Goal: Information Seeking & Learning: Learn about a topic

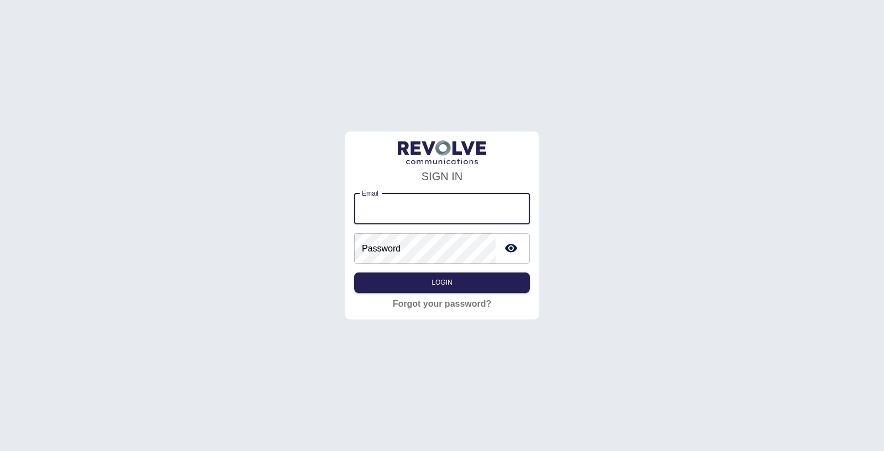
click at [393, 204] on input "Email" at bounding box center [442, 208] width 176 height 31
type input "**********"
click at [449, 290] on button "Login" at bounding box center [442, 282] width 176 height 20
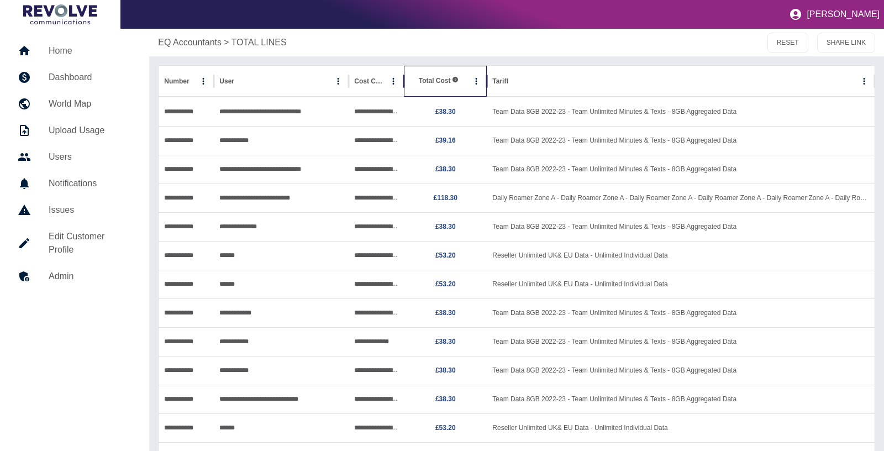
click at [449, 85] on span "Total Cost" at bounding box center [439, 80] width 40 height 9
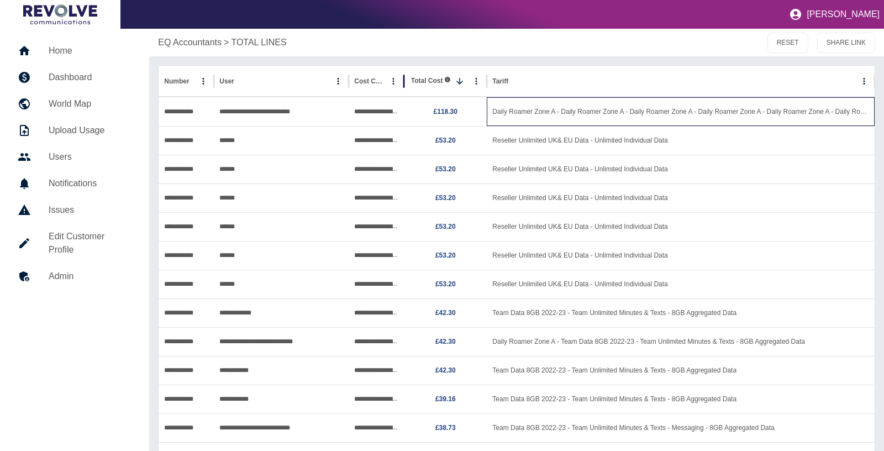
click at [606, 114] on div "Daily Roamer Zone A - Daily Roamer Zone A - Daily Roamer Zone A - Daily Roamer …" at bounding box center [681, 111] width 388 height 29
click at [789, 115] on div "Daily Roamer Zone A - Daily Roamer Zone A - Daily Roamer Zone A - Daily Roamer …" at bounding box center [681, 111] width 388 height 29
click at [715, 109] on div "Daily Roamer Zone A - Daily Roamer Zone A - Daily Roamer Zone A - Daily Roamer …" at bounding box center [681, 111] width 388 height 29
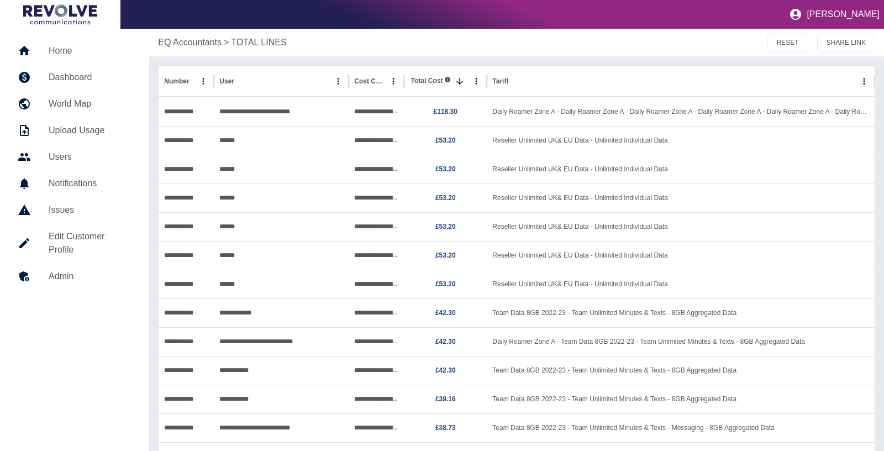
click at [528, 39] on div "EQ Accountants > TOTAL LINES" at bounding box center [391, 42] width 467 height 13
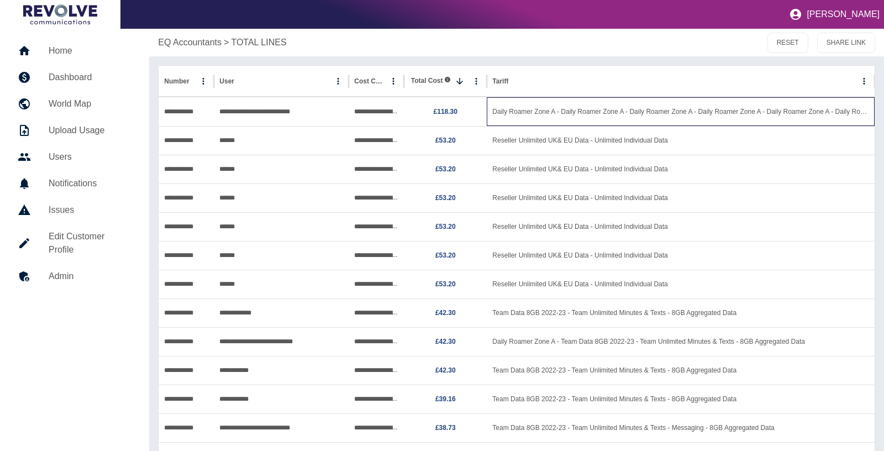
click at [489, 110] on div "Daily Roamer Zone A - Daily Roamer Zone A - Daily Roamer Zone A - Daily Roamer …" at bounding box center [681, 111] width 388 height 29
click at [524, 104] on div "Daily Roamer Zone A - Daily Roamer Zone A - Daily Roamer Zone A - Daily Roamer …" at bounding box center [681, 111] width 388 height 29
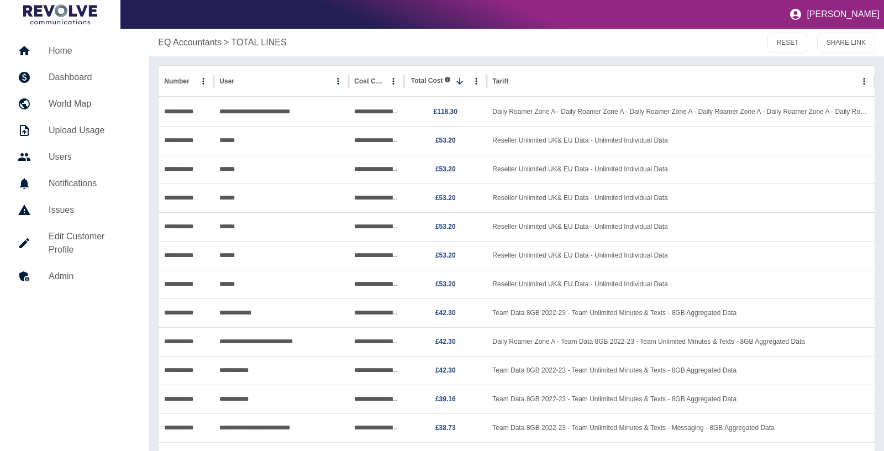
click at [514, 43] on div "EQ Accountants > TOTAL LINES" at bounding box center [391, 42] width 467 height 13
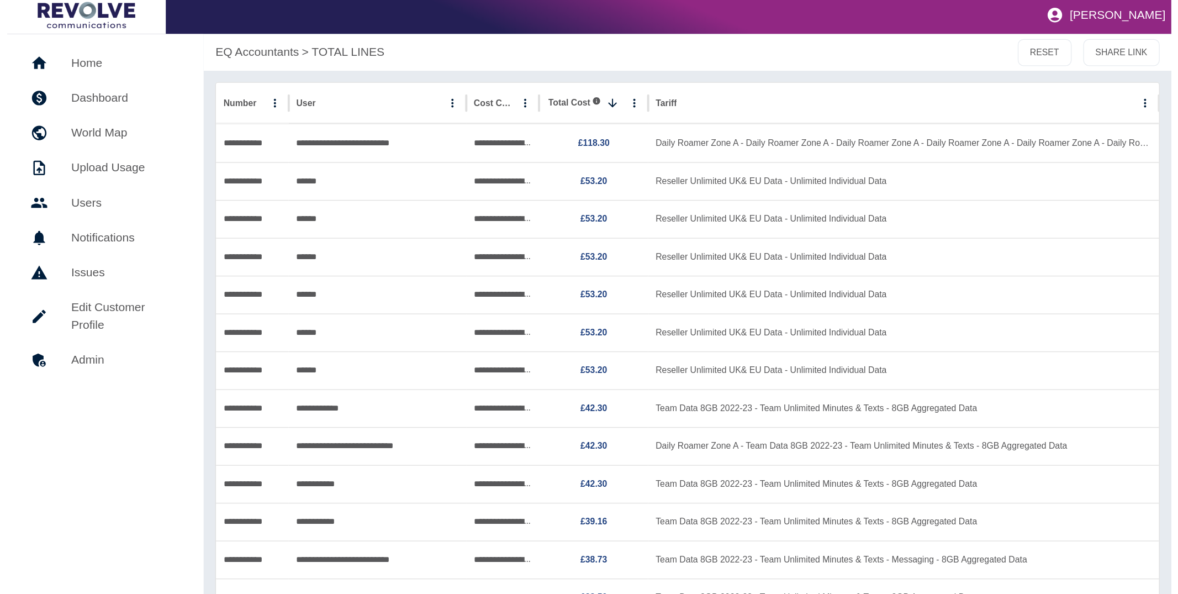
scroll to position [2, 0]
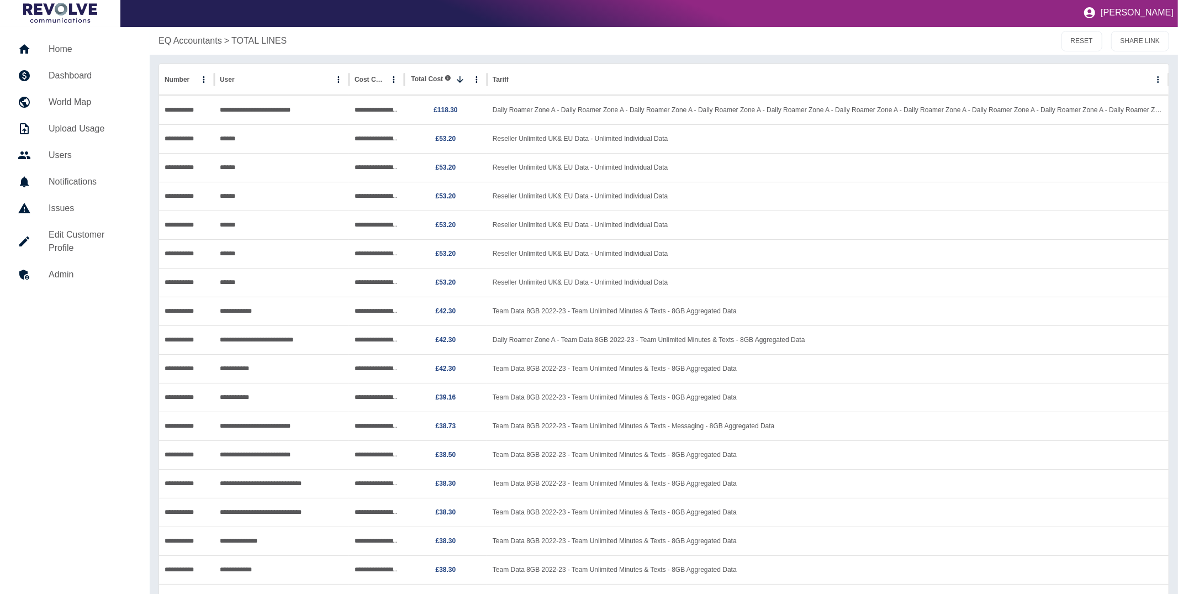
click at [64, 50] on h5 "Home" at bounding box center [90, 49] width 83 height 13
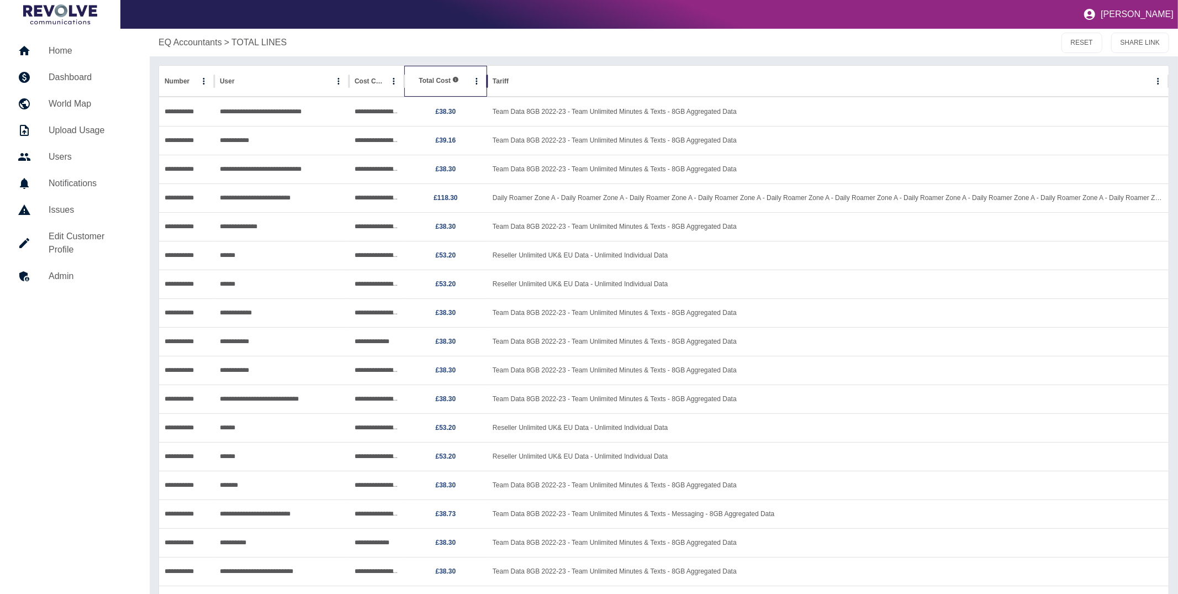
click at [438, 81] on span "Total Cost" at bounding box center [439, 80] width 40 height 9
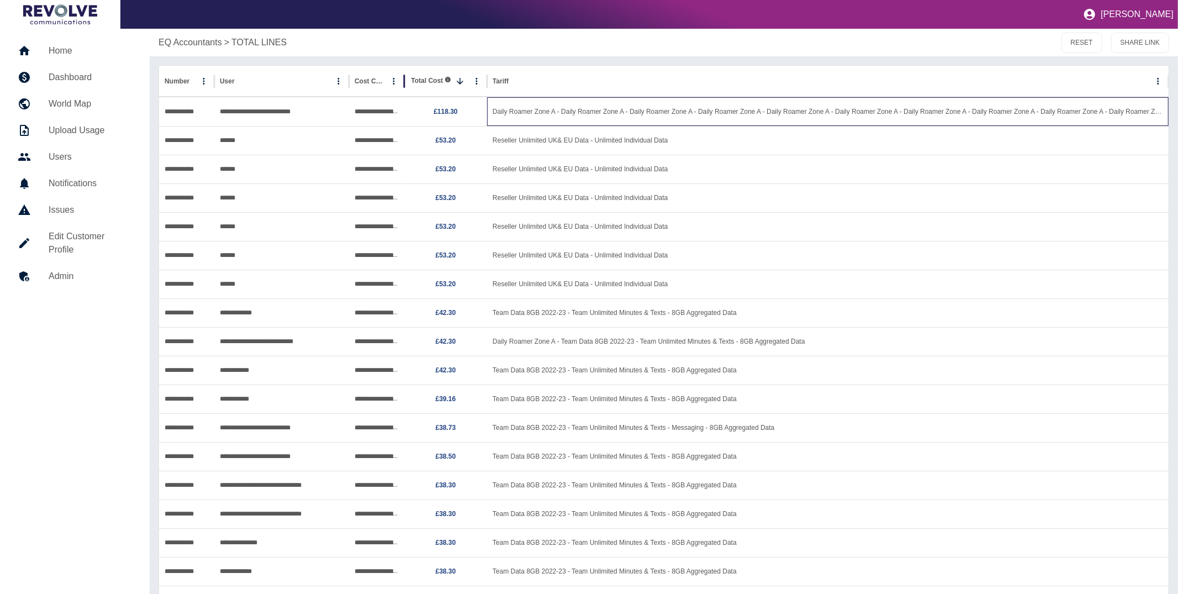
click at [594, 114] on div "Daily Roamer Zone A - Daily Roamer Zone A - Daily Roamer Zone A - Daily Roamer …" at bounding box center [828, 111] width 682 height 29
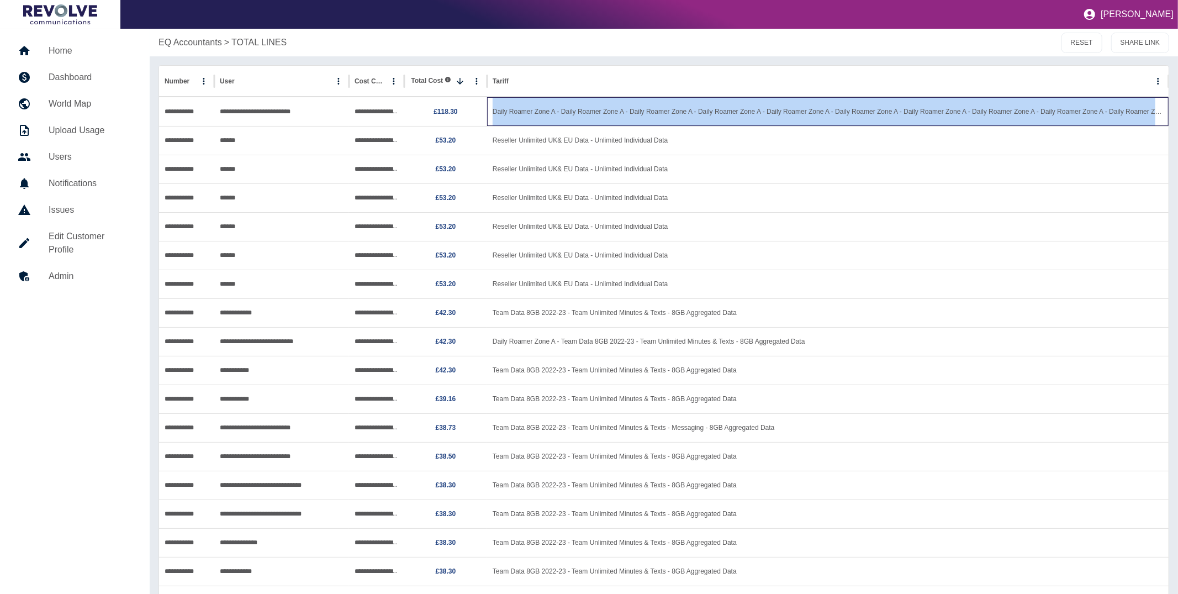
drag, startPoint x: 490, startPoint y: 111, endPoint x: 1165, endPoint y: 113, distance: 675.2
click at [1165, 113] on div "Daily Roamer Zone A - Daily Roamer Zone A - Daily Roamer Zone A - Daily Roamer …" at bounding box center [828, 111] width 682 height 29
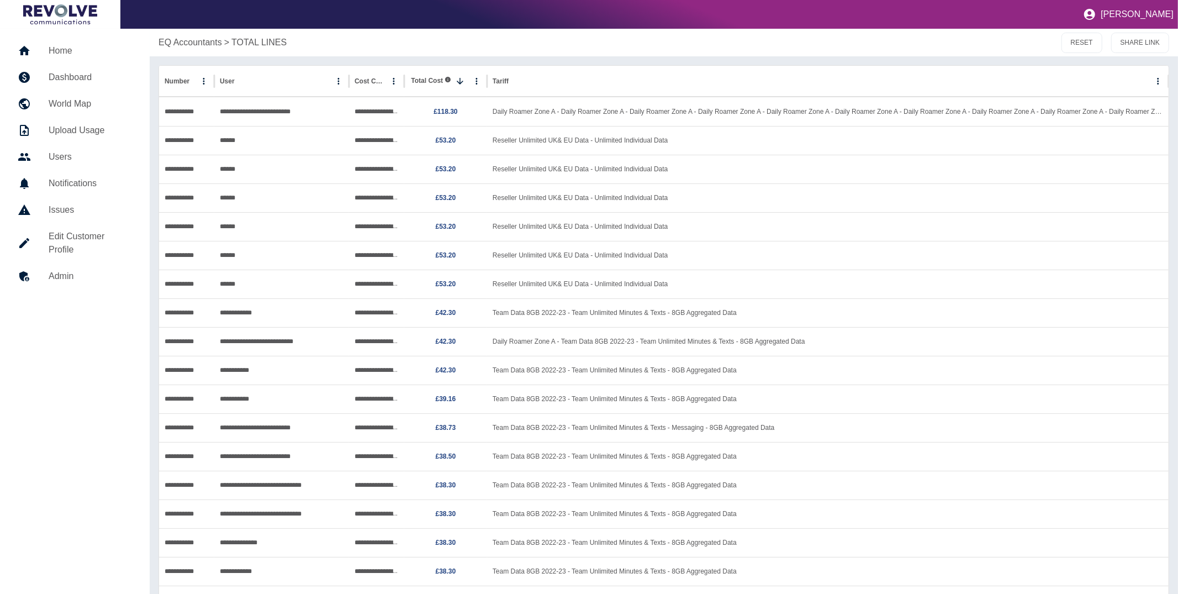
click at [597, 56] on div "EQ Accountants > TOTAL LINES RESET SHARE LINK" at bounding box center [664, 43] width 1029 height 28
click at [187, 38] on p "EQ Accountants" at bounding box center [191, 42] width 64 height 13
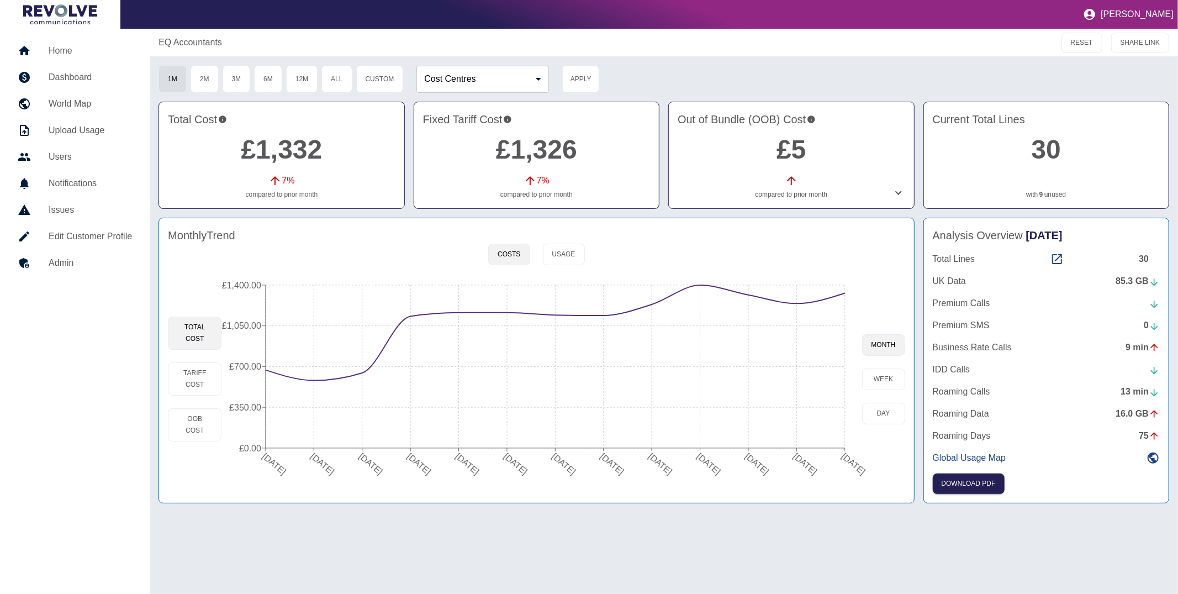
click at [897, 192] on icon at bounding box center [899, 193] width 7 height 4
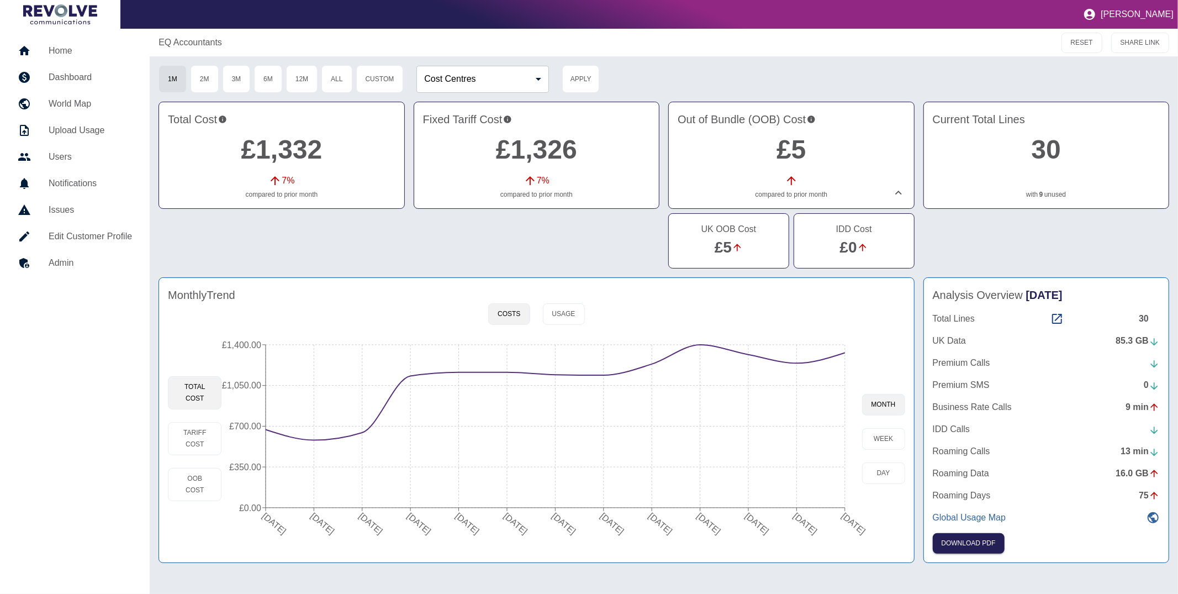
click at [1156, 522] on icon at bounding box center [1153, 517] width 11 height 11
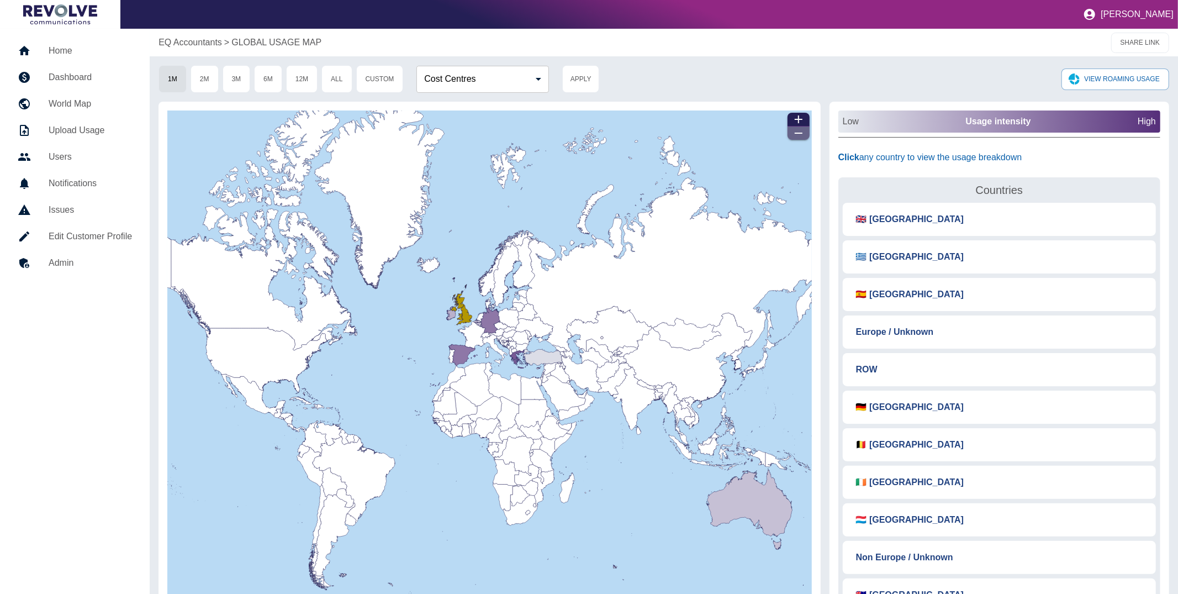
click at [798, 131] on icon "button" at bounding box center [798, 133] width 13 height 13
click at [801, 117] on icon "button" at bounding box center [798, 119] width 13 height 13
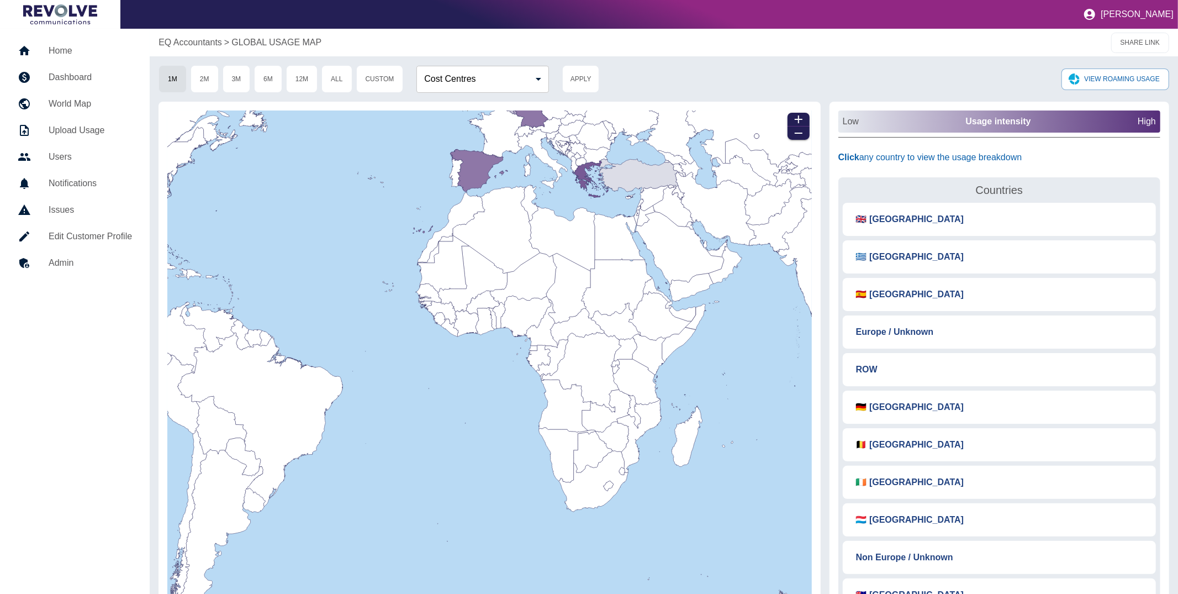
click at [70, 48] on h5 "Home" at bounding box center [90, 50] width 83 height 13
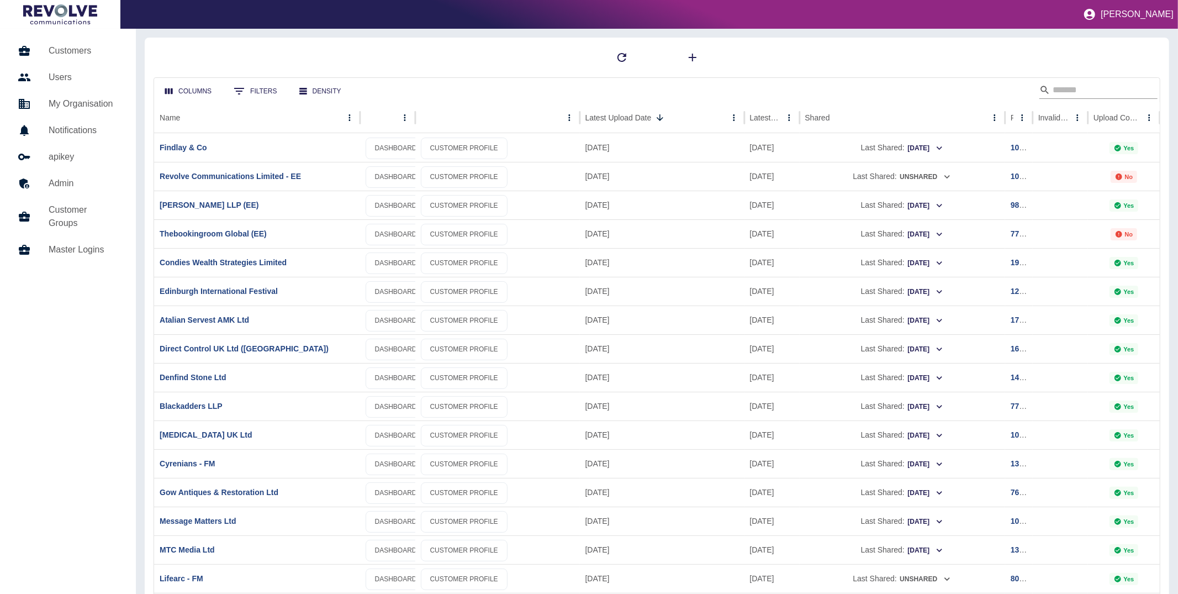
click at [1071, 85] on input "Search" at bounding box center [1097, 90] width 88 height 18
type input "**"
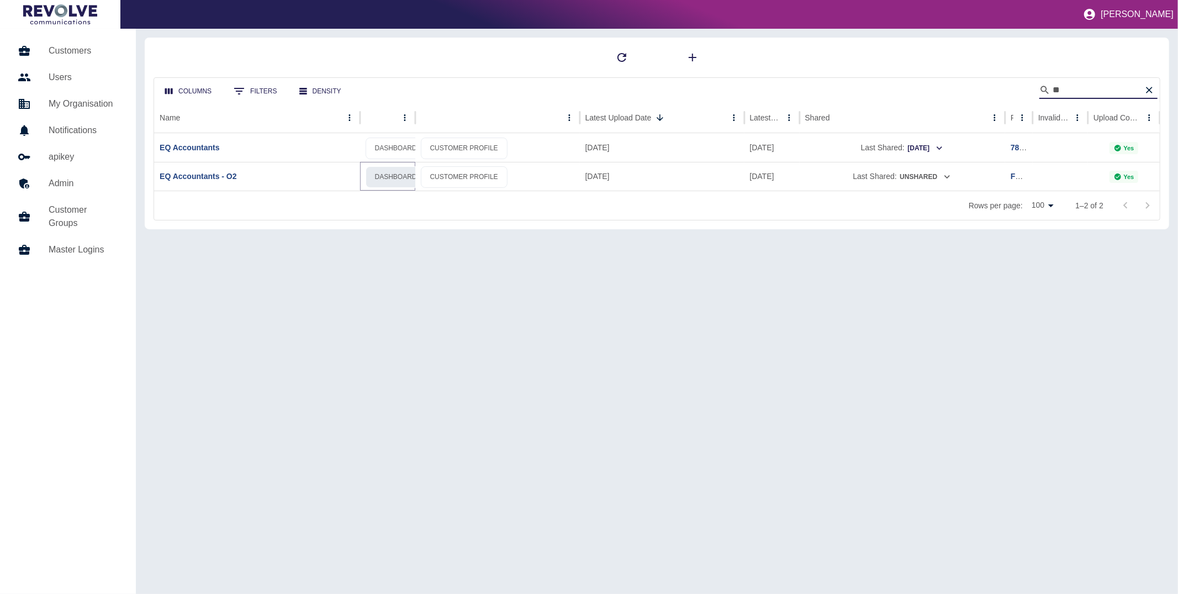
click at [397, 177] on link "DASHBOARD" at bounding box center [396, 177] width 61 height 22
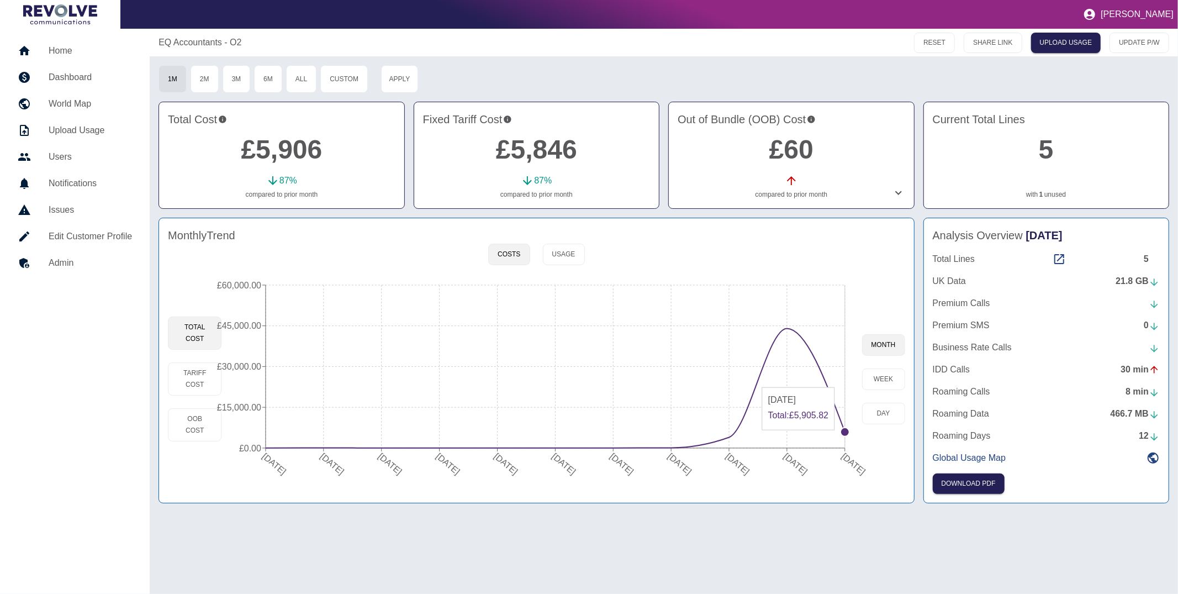
click at [845, 430] on icon "01 Oct 2024 31 Oct 2024 30 Nov 2024 31 Dec 2024 31 Jan 2025 28 Feb 2025 31 Mar …" at bounding box center [542, 379] width 640 height 210
click at [844, 433] on circle at bounding box center [845, 432] width 9 height 9
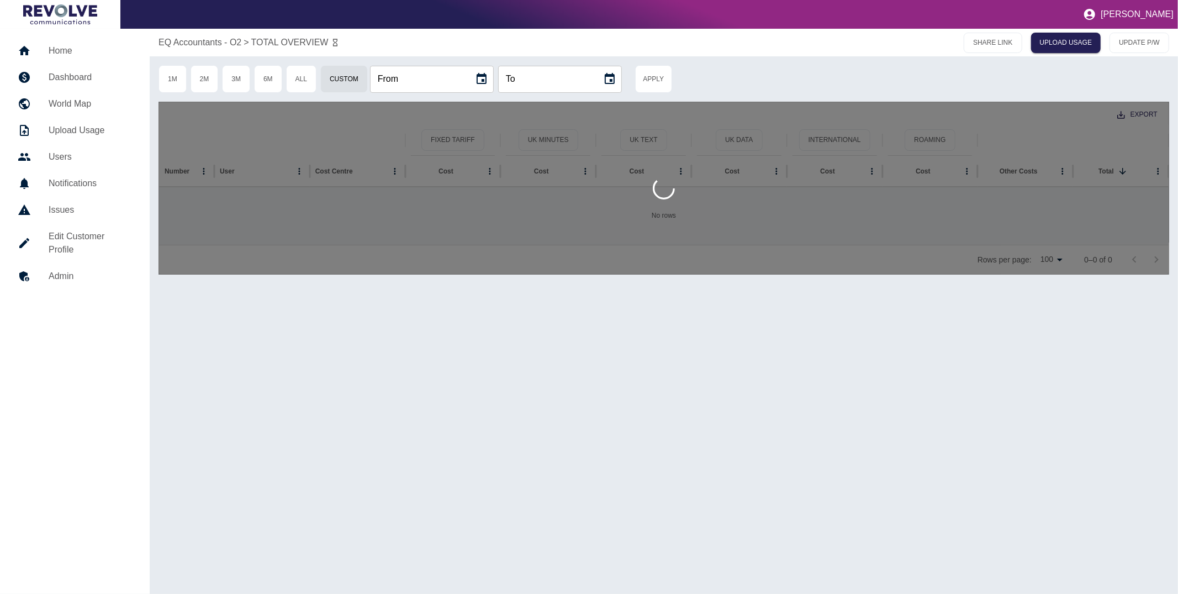
type input "**********"
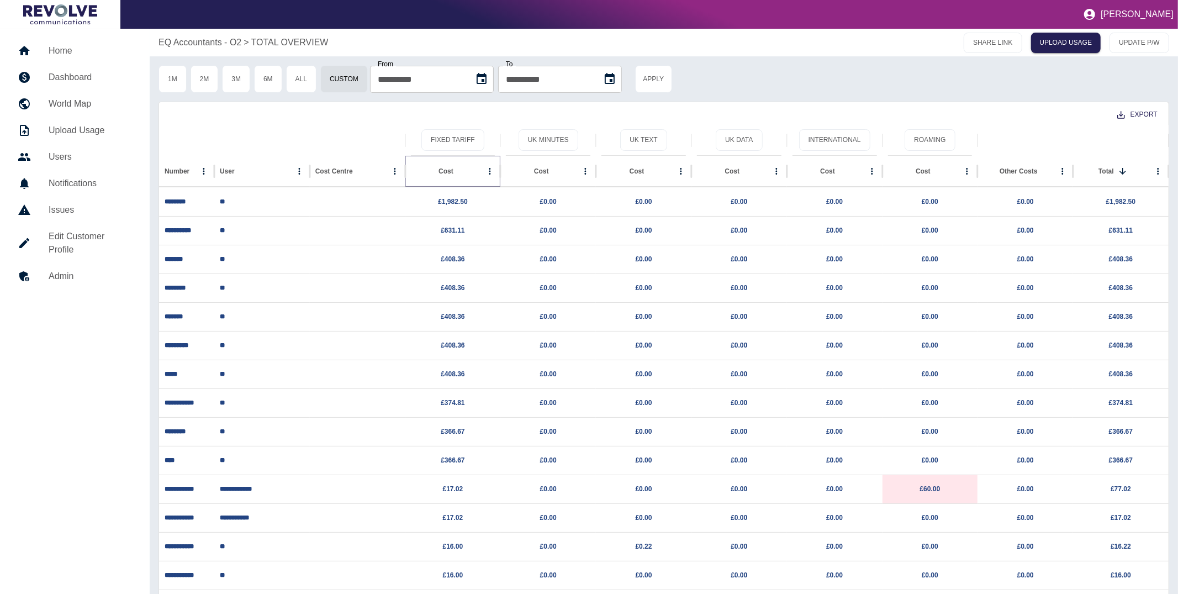
click at [457, 175] on icon "Sort" at bounding box center [462, 171] width 10 height 10
click at [448, 169] on button "Sort" at bounding box center [454, 171] width 15 height 15
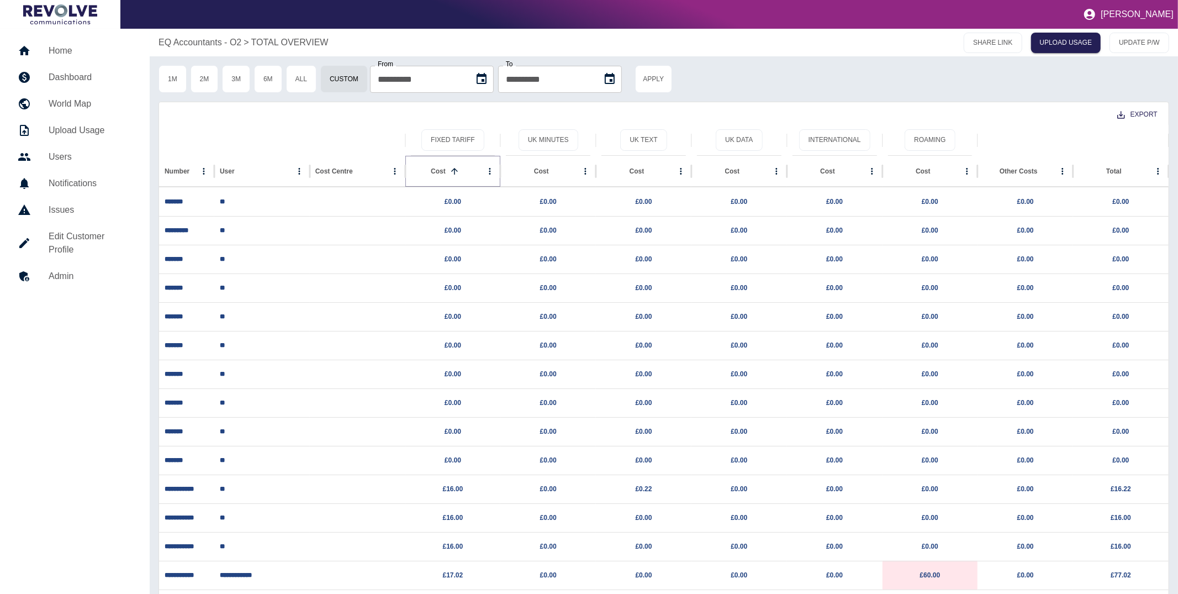
click at [448, 169] on button "Sort" at bounding box center [454, 171] width 15 height 15
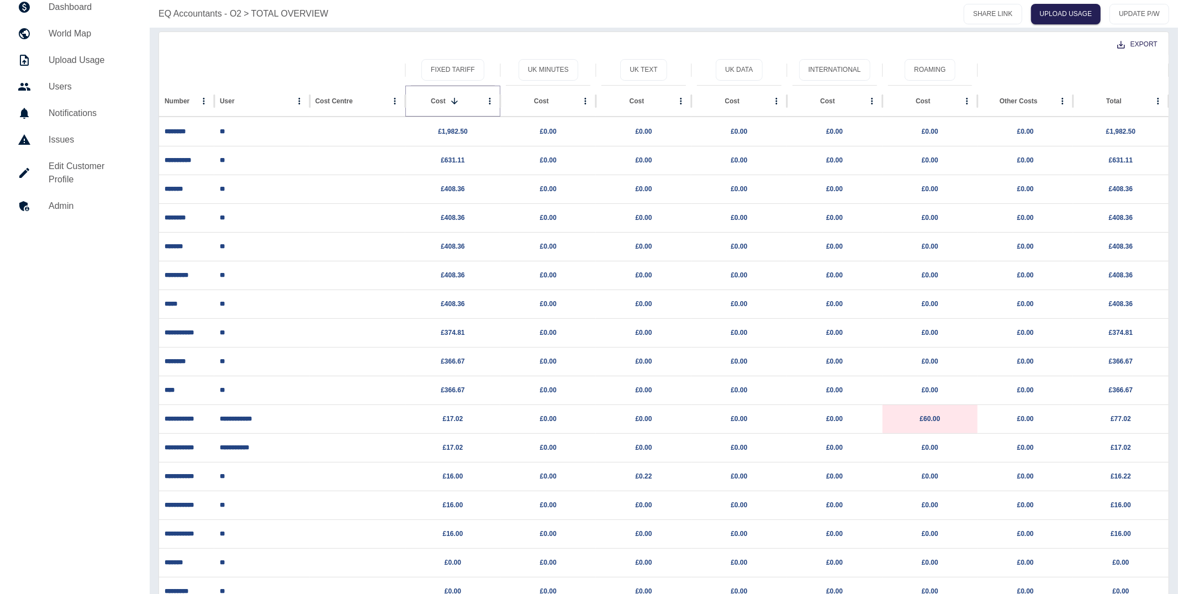
scroll to position [72, 0]
click at [221, 104] on div "User" at bounding box center [256, 98] width 72 height 30
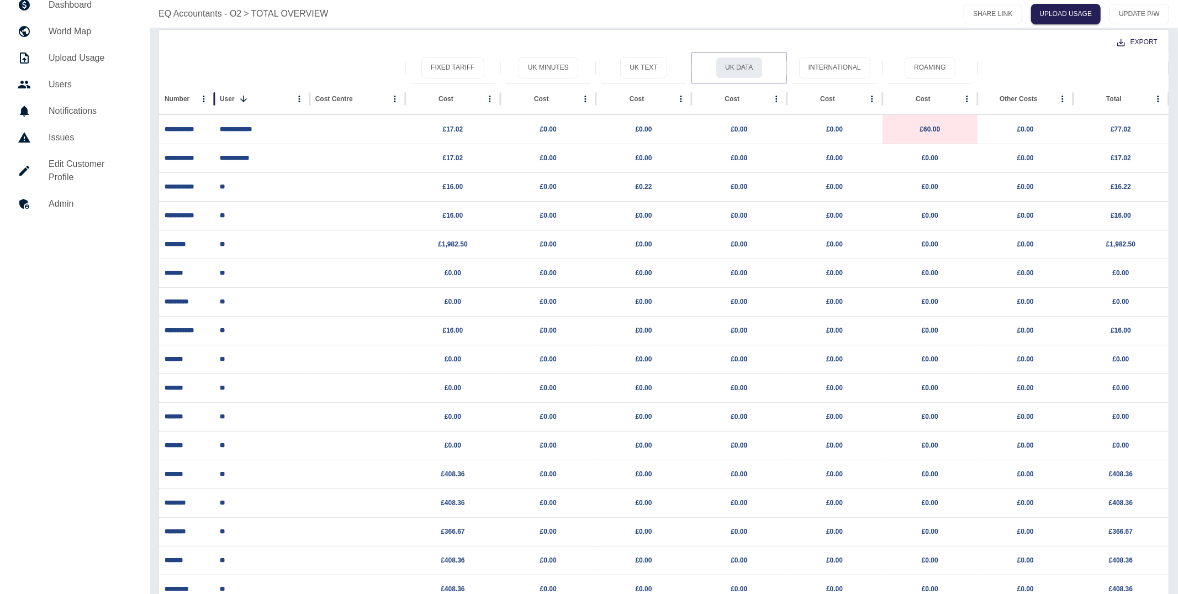
click at [744, 69] on button "UK Data" at bounding box center [739, 68] width 46 height 22
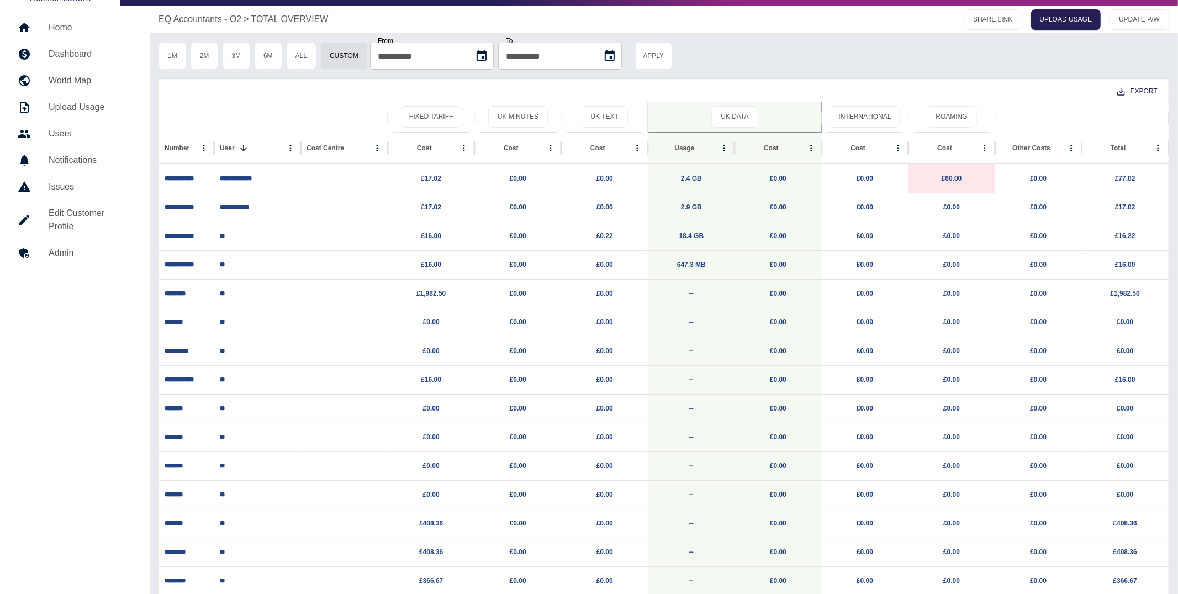
scroll to position [18, 0]
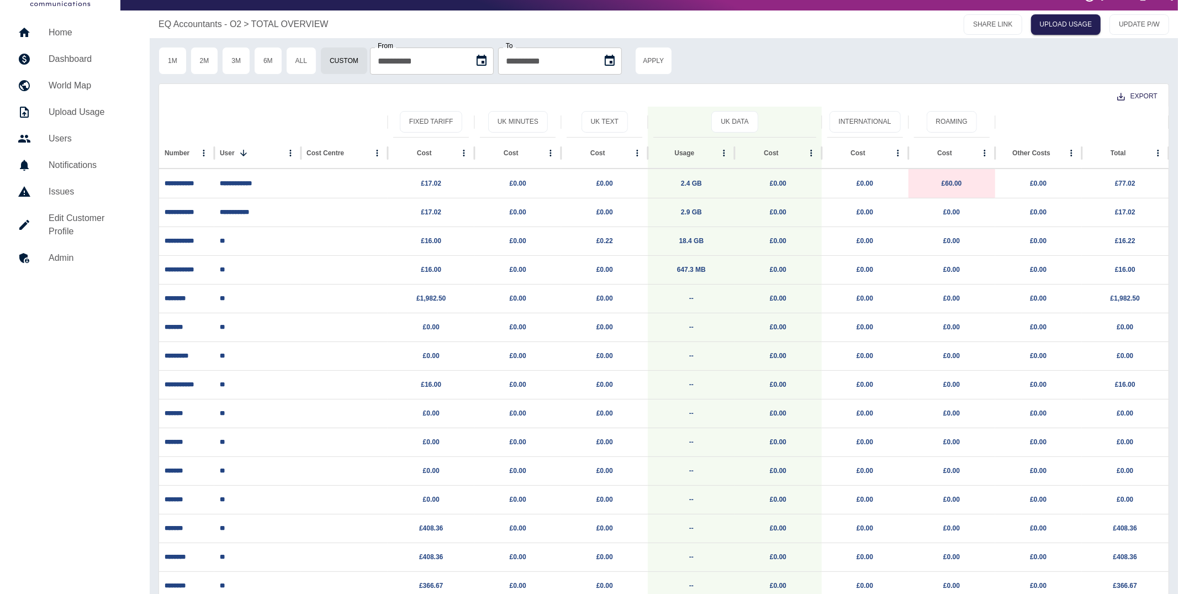
click at [179, 23] on p "EQ Accountants - O2" at bounding box center [200, 24] width 83 height 13
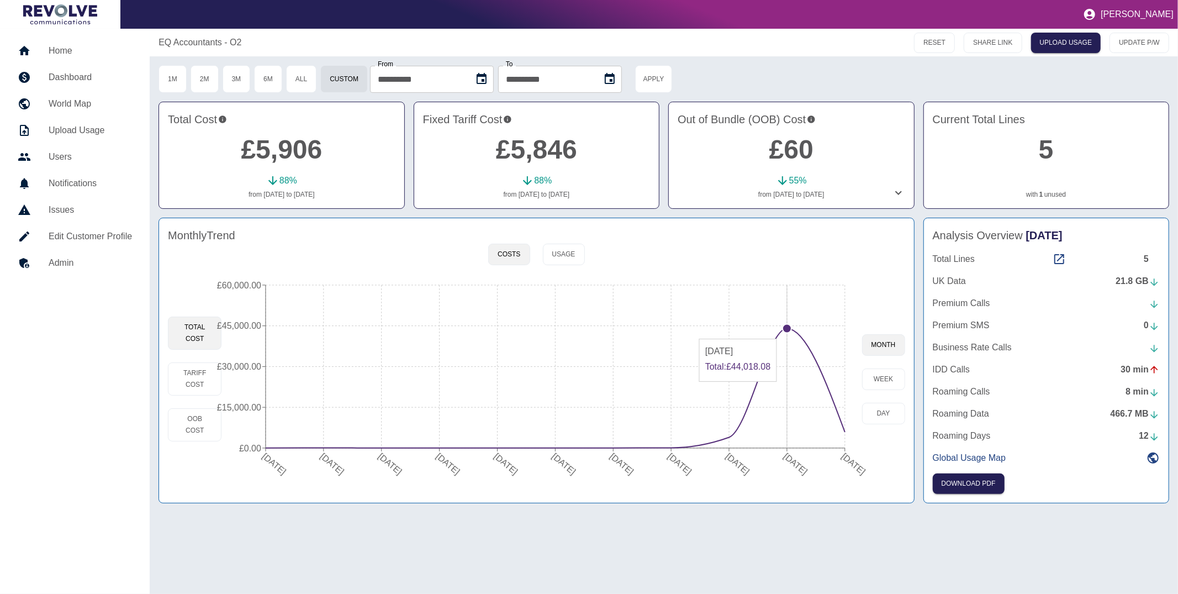
click at [787, 331] on circle at bounding box center [787, 328] width 9 height 9
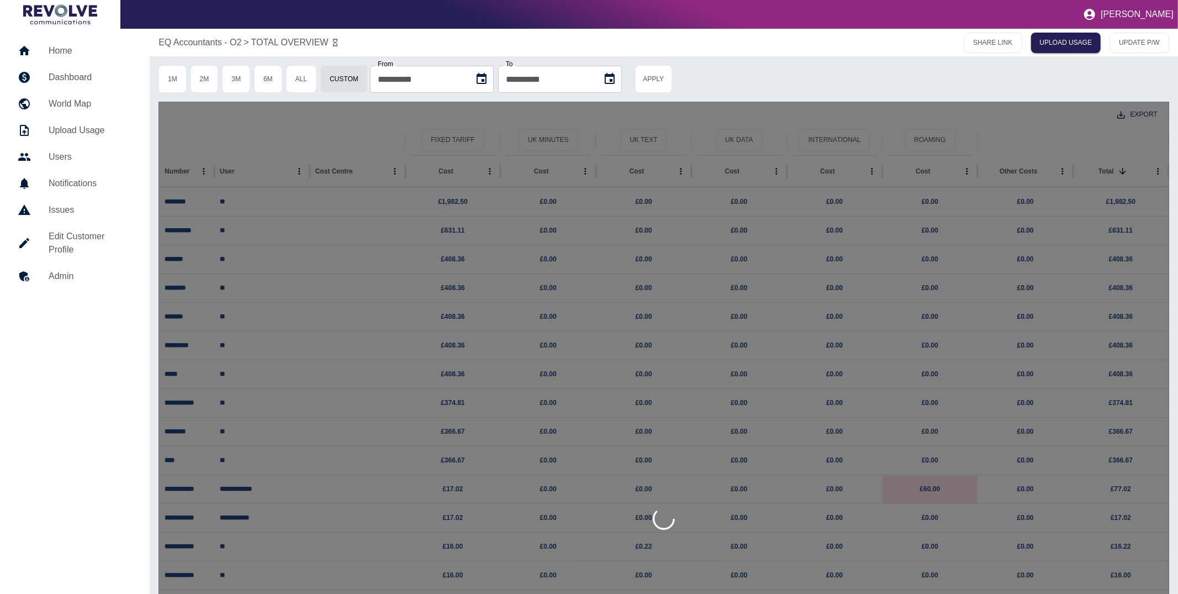
type input "**********"
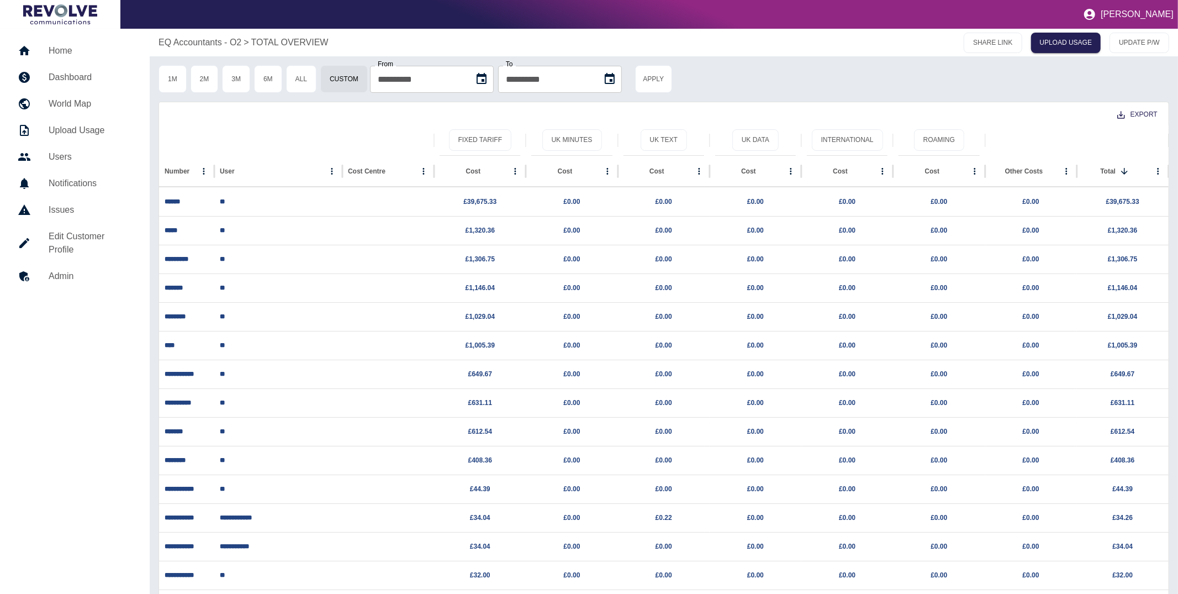
click at [202, 44] on p "EQ Accountants - O2" at bounding box center [200, 42] width 83 height 13
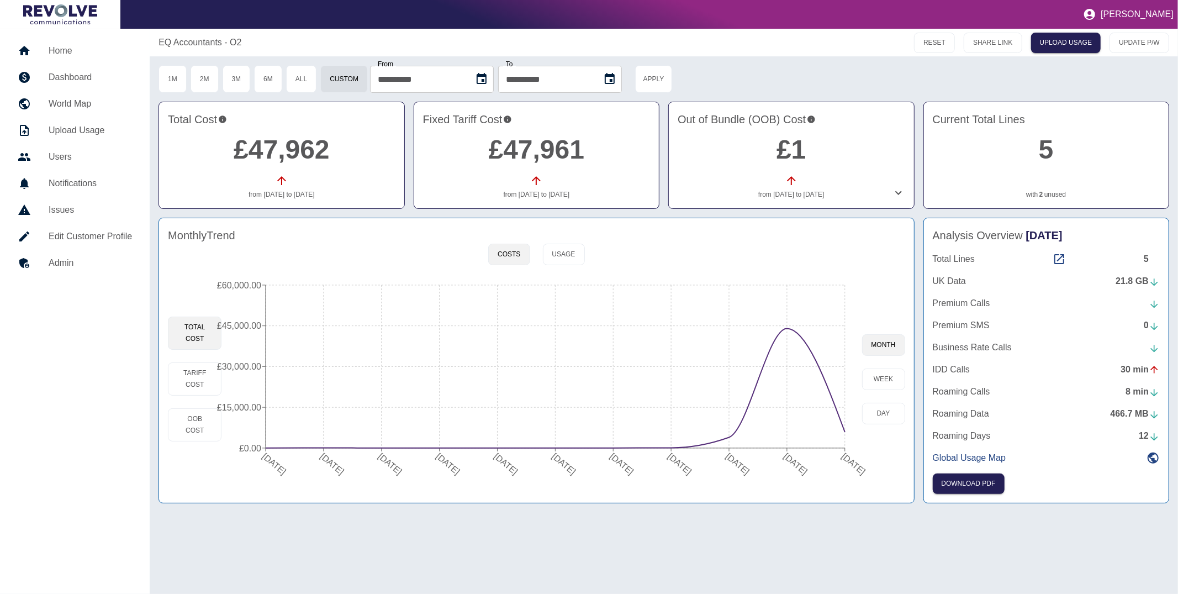
click at [55, 47] on h5 "Home" at bounding box center [90, 50] width 83 height 13
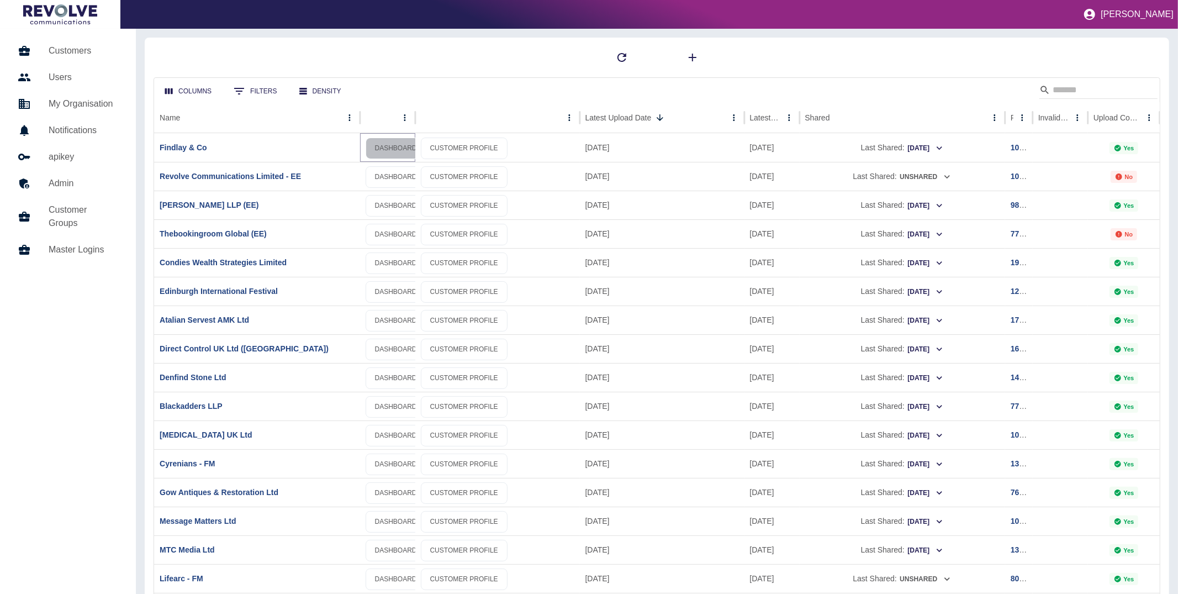
click at [400, 141] on link "DASHBOARD" at bounding box center [396, 149] width 61 height 22
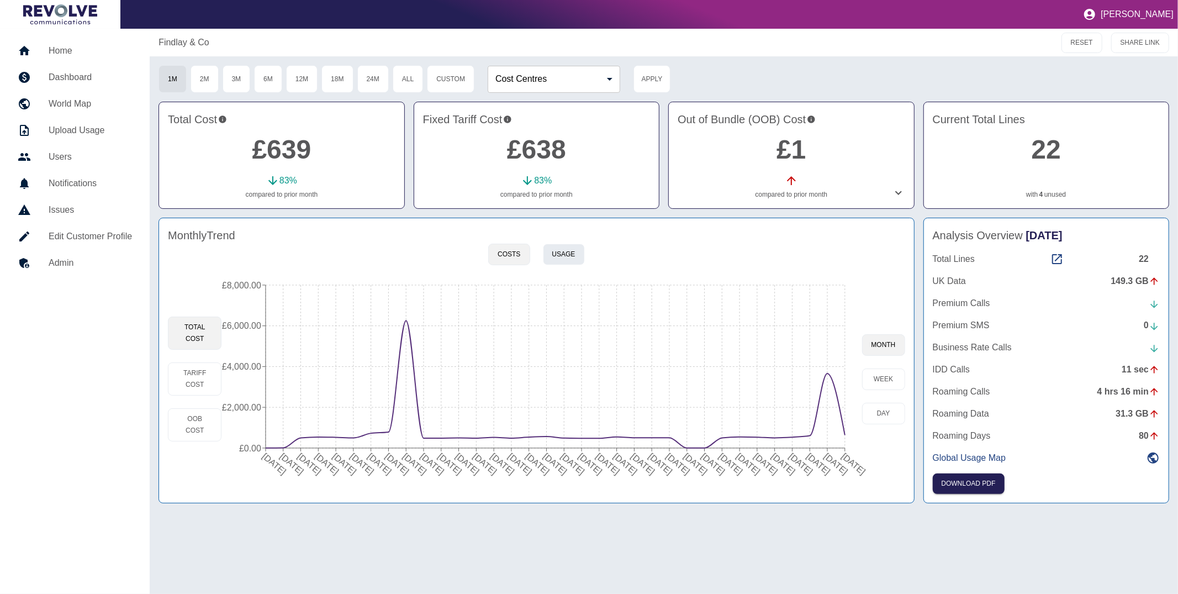
click at [575, 260] on button "Usage" at bounding box center [564, 255] width 42 height 22
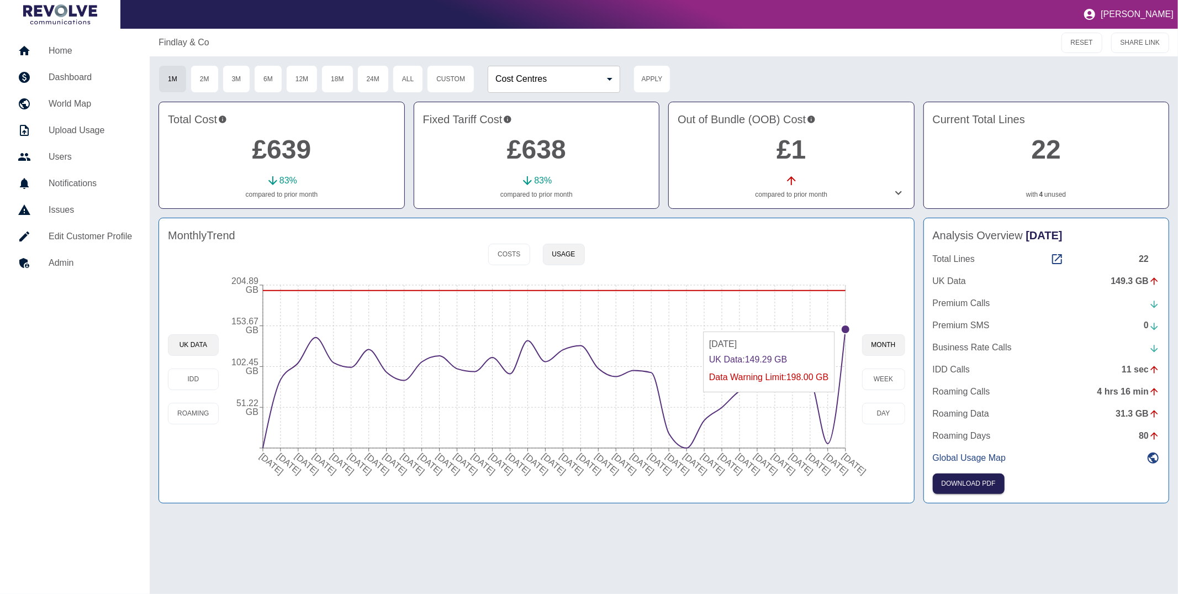
click at [844, 326] on circle at bounding box center [845, 329] width 9 height 9
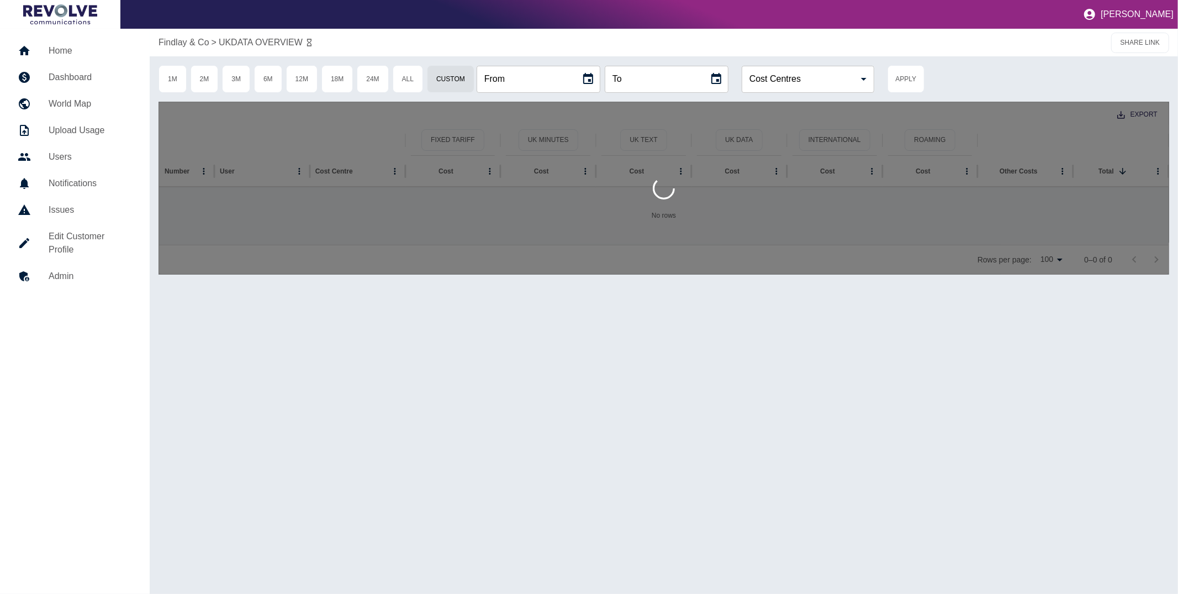
type input "**********"
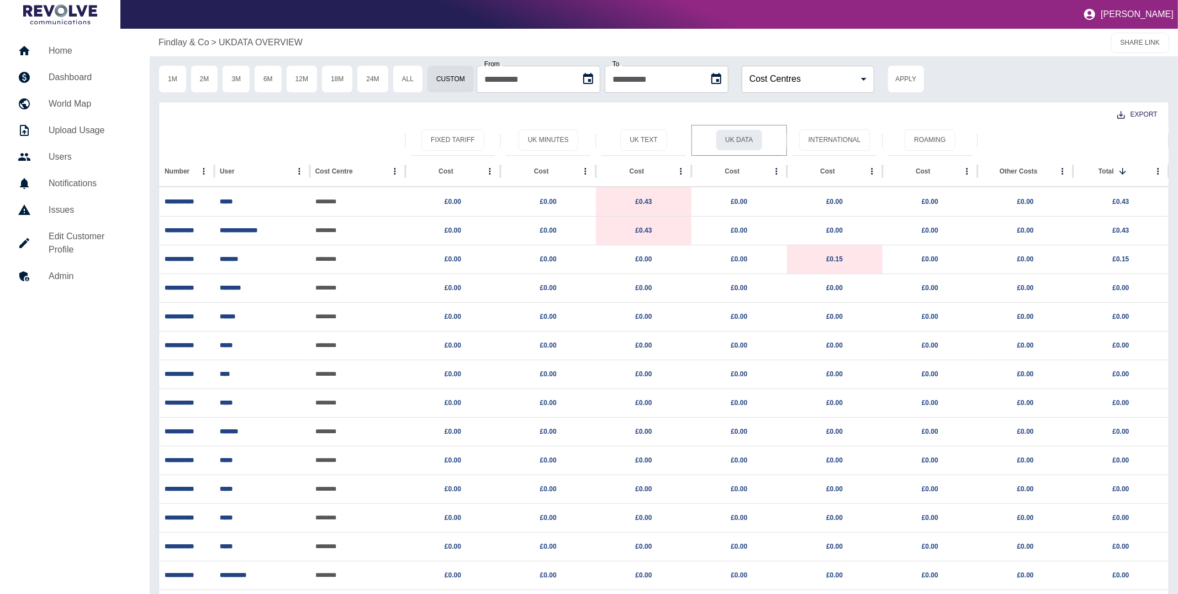
click at [720, 141] on button "UK Data" at bounding box center [739, 140] width 46 height 22
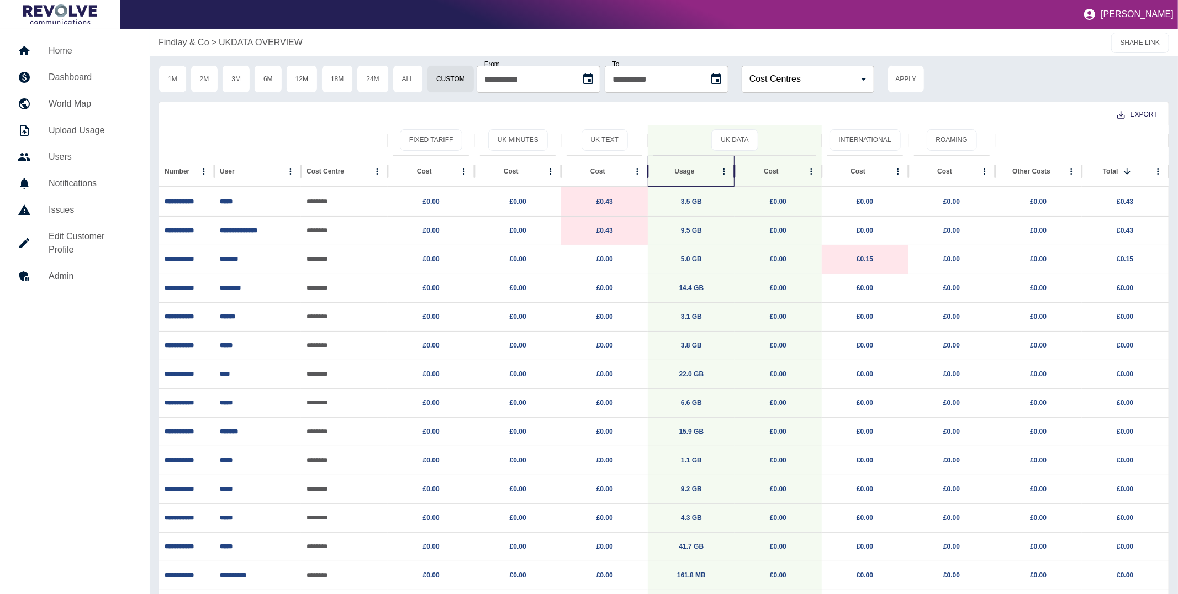
click at [687, 176] on div "Usage" at bounding box center [685, 171] width 63 height 30
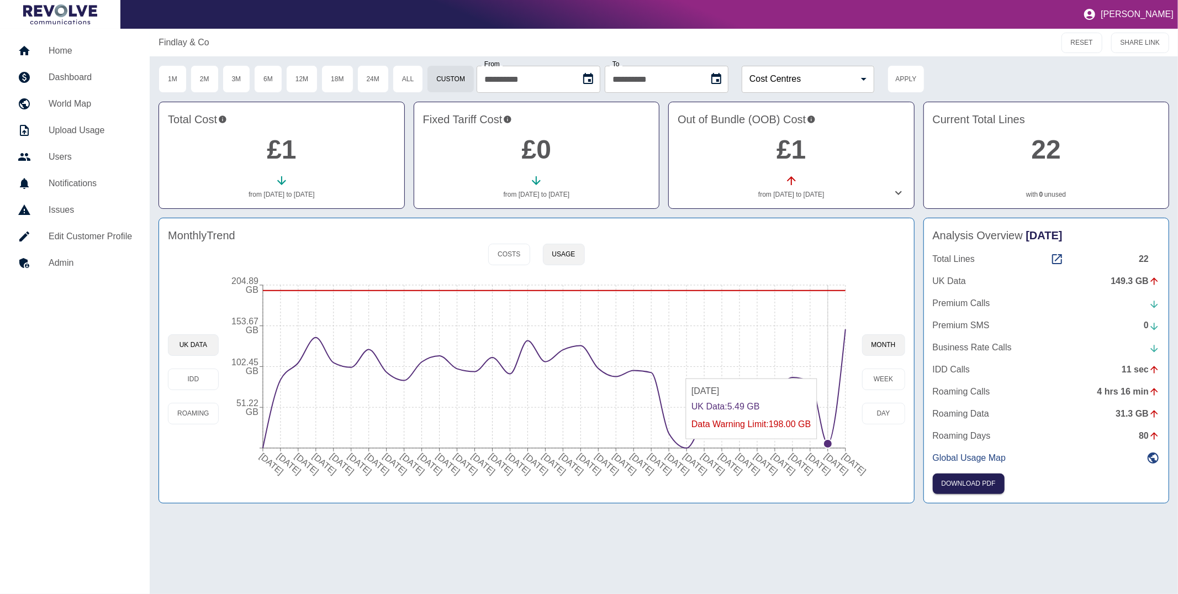
click at [824, 445] on circle at bounding box center [828, 443] width 9 height 9
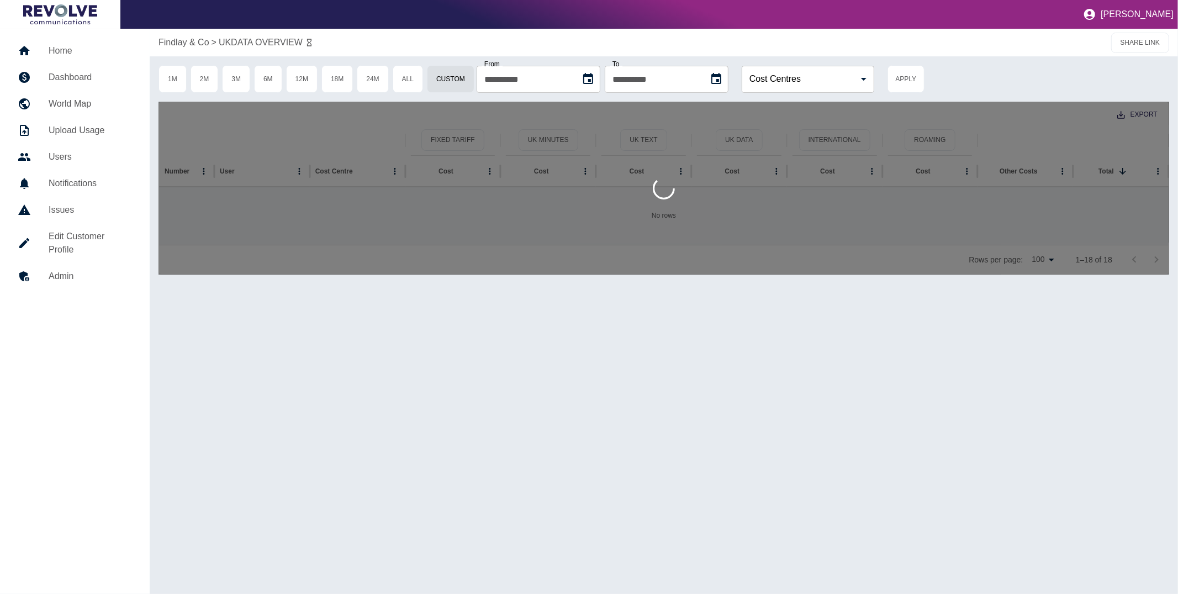
type input "**********"
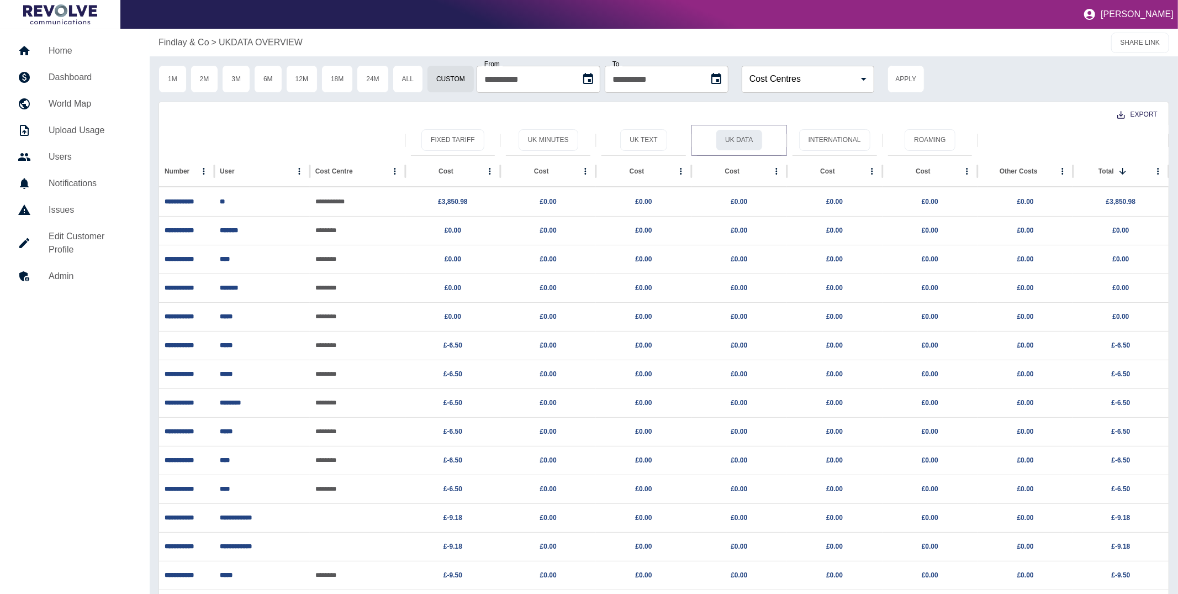
click at [740, 143] on button "UK Data" at bounding box center [739, 140] width 46 height 22
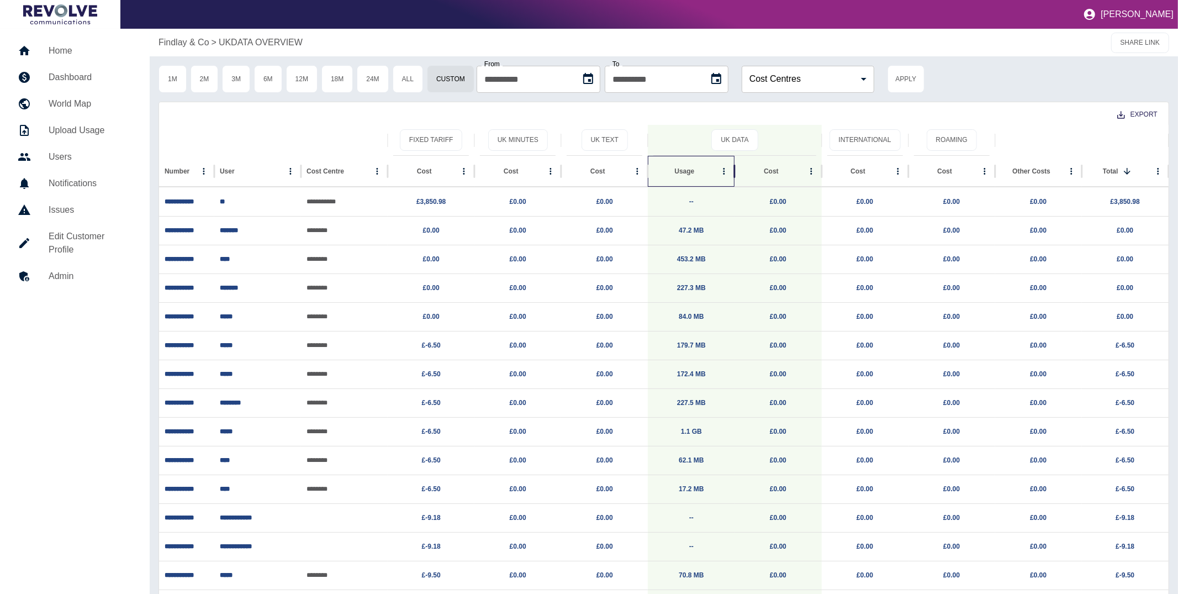
click at [685, 168] on div "Usage" at bounding box center [685, 171] width 20 height 8
click at [203, 32] on div "Findlay & Co > UKDATA OVERVIEW SHARE LINK" at bounding box center [664, 43] width 1029 height 28
click at [203, 48] on p "Findlay & Co" at bounding box center [184, 42] width 51 height 13
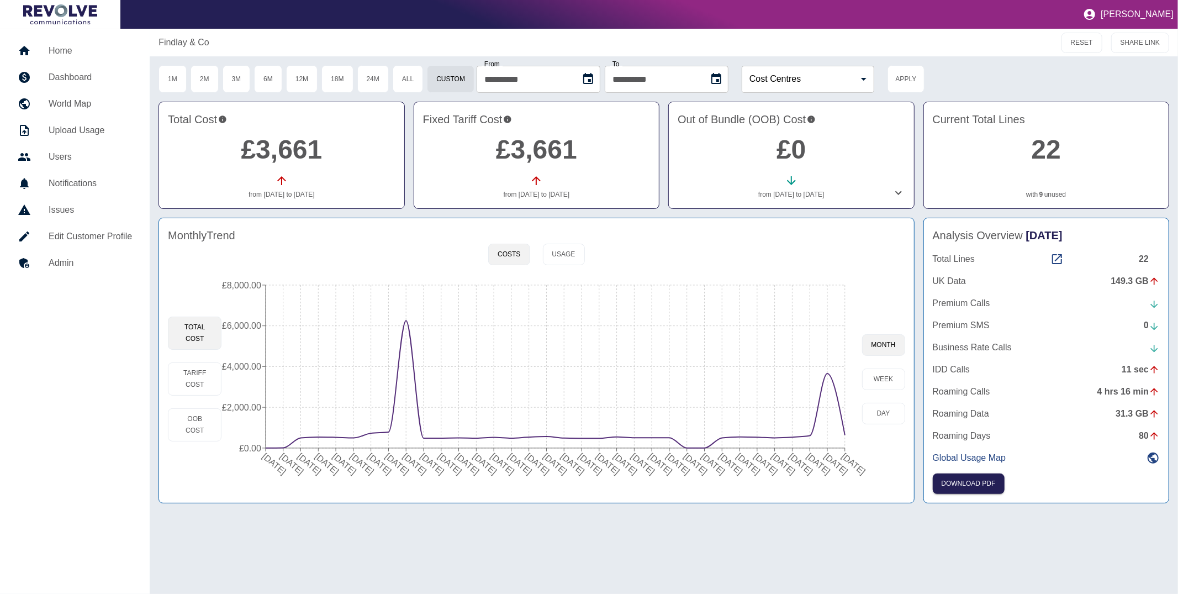
click at [579, 50] on div "Findlay & Co RESET SHARE LINK" at bounding box center [664, 43] width 1029 height 28
click at [71, 54] on h5 "Home" at bounding box center [90, 50] width 83 height 13
